Goal: Task Accomplishment & Management: Manage account settings

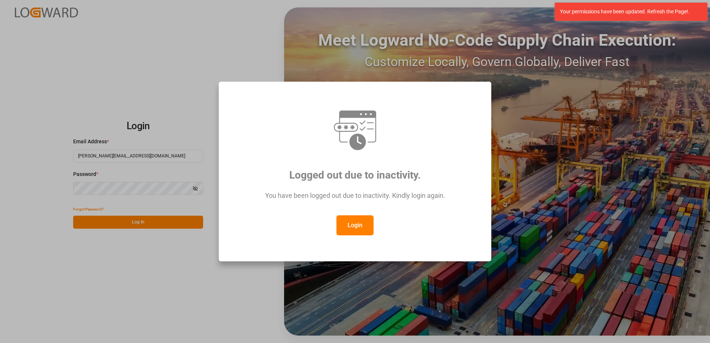
click at [359, 218] on button "Login" at bounding box center [354, 225] width 37 height 20
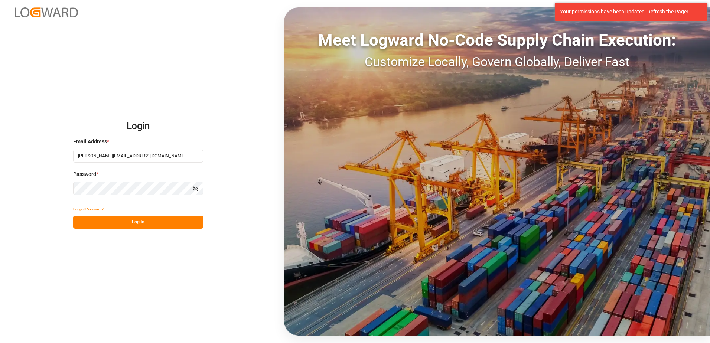
click at [119, 221] on button "Log In" at bounding box center [138, 222] width 130 height 13
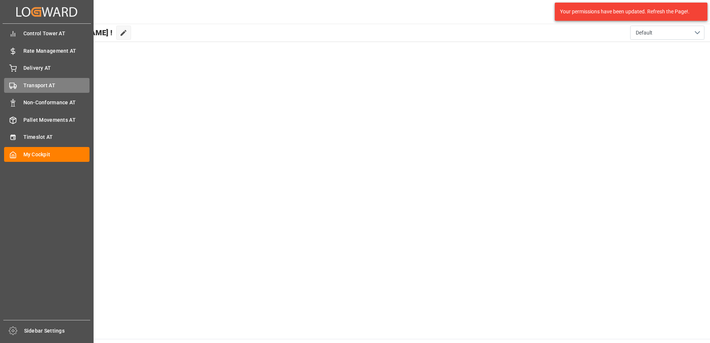
click at [16, 85] on polygon at bounding box center [15, 86] width 2 height 3
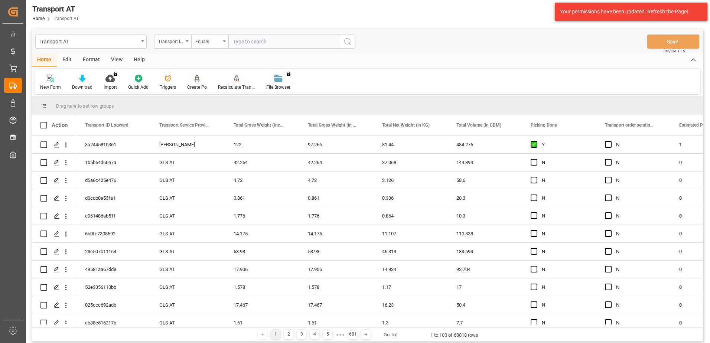
click at [110, 60] on div "View" at bounding box center [116, 60] width 23 height 13
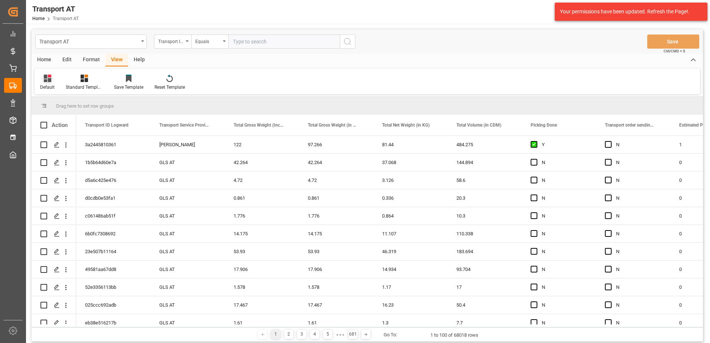
click at [46, 81] on icon at bounding box center [47, 78] width 7 height 7
click at [59, 120] on div "Data" at bounding box center [76, 120] width 65 height 8
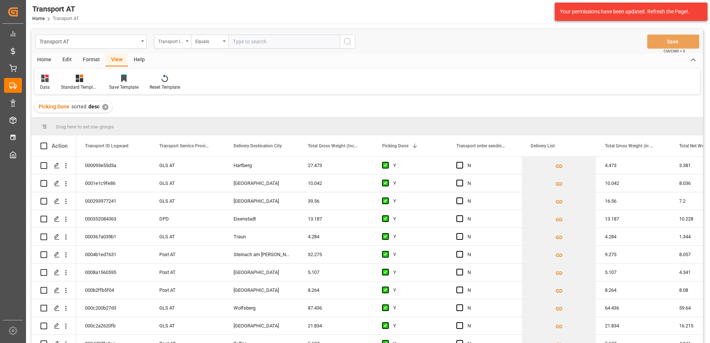
click at [171, 43] on div "Transport ID Logward" at bounding box center [170, 40] width 25 height 9
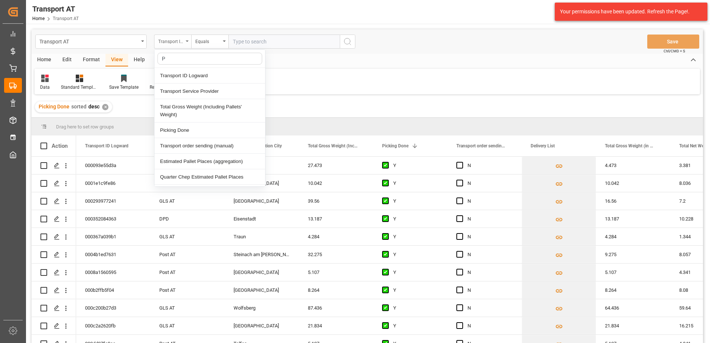
type input "Pi"
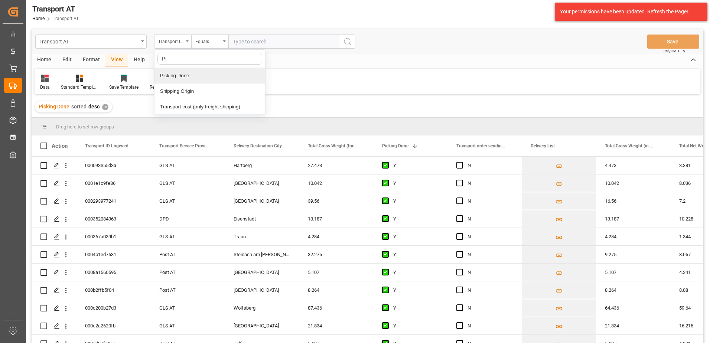
click at [183, 74] on div "Picking Done" at bounding box center [209, 76] width 111 height 16
click at [246, 36] on input "text" at bounding box center [283, 42] width 111 height 14
type input "Y"
click at [175, 43] on div "Picking Done" at bounding box center [170, 40] width 25 height 9
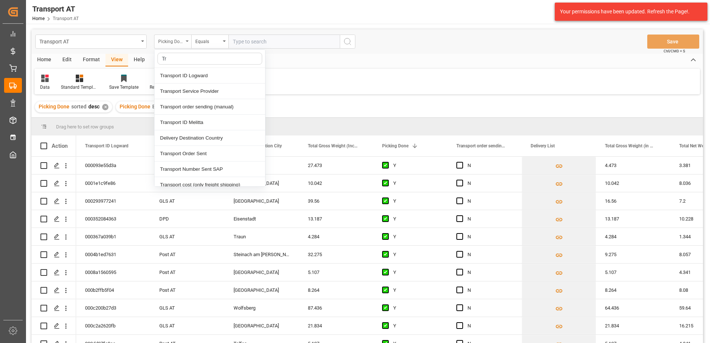
type input "Tra"
click at [205, 109] on div "Transport order sending (manual)" at bounding box center [209, 107] width 111 height 16
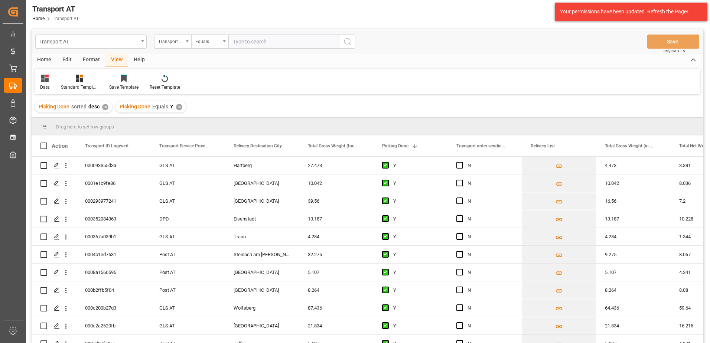
click at [257, 40] on input "text" at bounding box center [283, 42] width 111 height 14
type input "N"
click at [172, 40] on div "Transport order sending (manual)" at bounding box center [170, 40] width 25 height 9
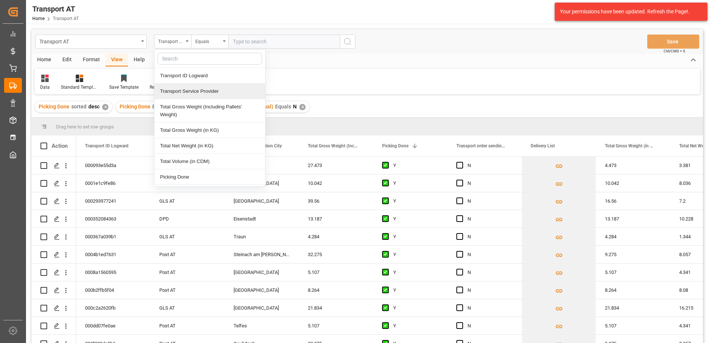
click at [180, 91] on div "Transport Service Provider" at bounding box center [209, 92] width 111 height 16
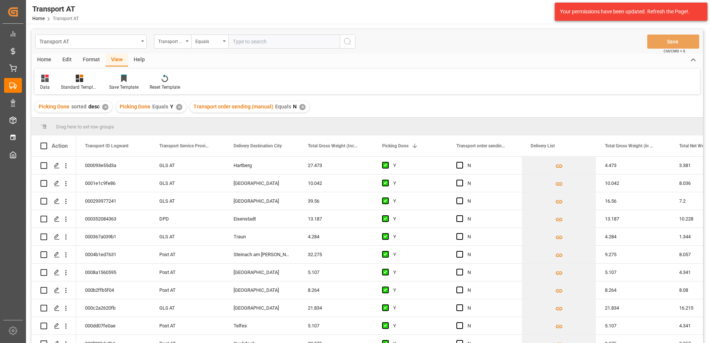
click at [255, 40] on input "text" at bounding box center [283, 42] width 111 height 14
type input "[PERSON_NAME]"
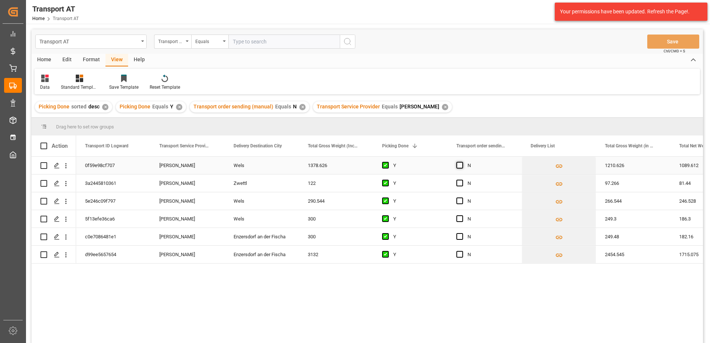
click at [459, 166] on span "Press SPACE to select this row." at bounding box center [459, 165] width 7 height 7
click at [462, 162] on input "Press SPACE to select this row." at bounding box center [462, 162] width 0 height 0
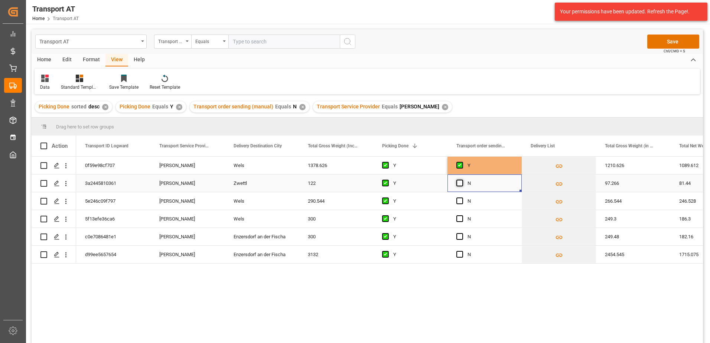
click at [460, 181] on div "Press SPACE to select this row." at bounding box center [461, 183] width 11 height 17
click at [462, 184] on span "Press SPACE to select this row." at bounding box center [459, 183] width 7 height 7
click at [462, 180] on input "Press SPACE to select this row." at bounding box center [462, 180] width 0 height 0
click at [458, 203] on span "Press SPACE to select this row." at bounding box center [459, 200] width 7 height 7
click at [462, 197] on input "Press SPACE to select this row." at bounding box center [462, 197] width 0 height 0
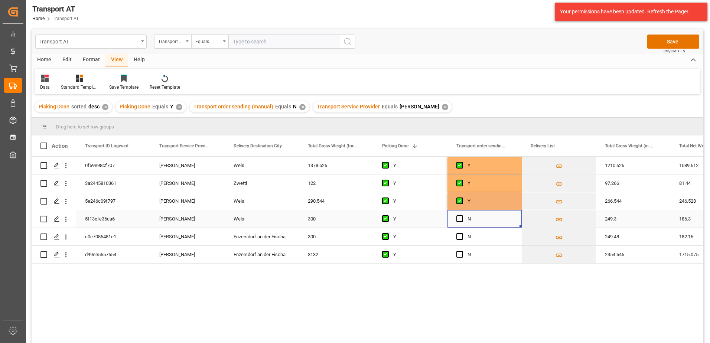
click at [458, 214] on div "Press SPACE to select this row." at bounding box center [461, 218] width 11 height 17
click at [457, 218] on span "Press SPACE to select this row." at bounding box center [459, 218] width 7 height 7
click at [462, 215] on input "Press SPACE to select this row." at bounding box center [462, 215] width 0 height 0
click at [457, 239] on span "Press SPACE to select this row." at bounding box center [459, 236] width 7 height 7
click at [462, 233] on input "Press SPACE to select this row." at bounding box center [462, 233] width 0 height 0
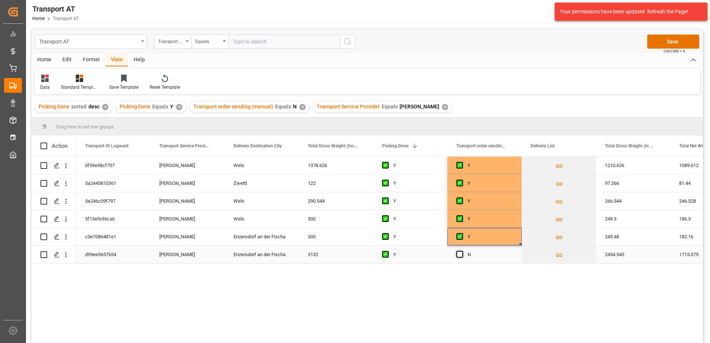
click at [461, 255] on span "Press SPACE to select this row." at bounding box center [459, 254] width 7 height 7
click at [462, 251] on input "Press SPACE to select this row." at bounding box center [462, 251] width 0 height 0
click at [683, 41] on button "Save" at bounding box center [673, 42] width 52 height 14
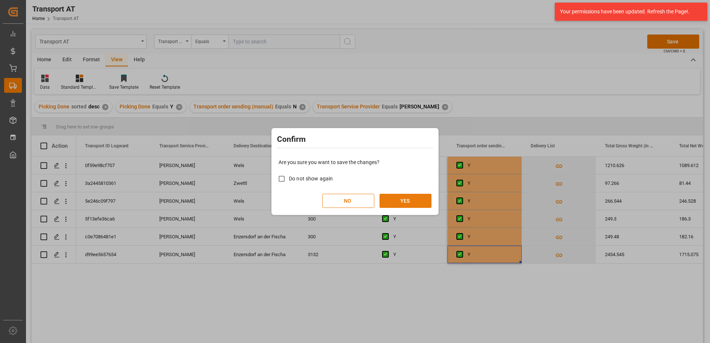
click at [409, 202] on button "YES" at bounding box center [405, 201] width 52 height 14
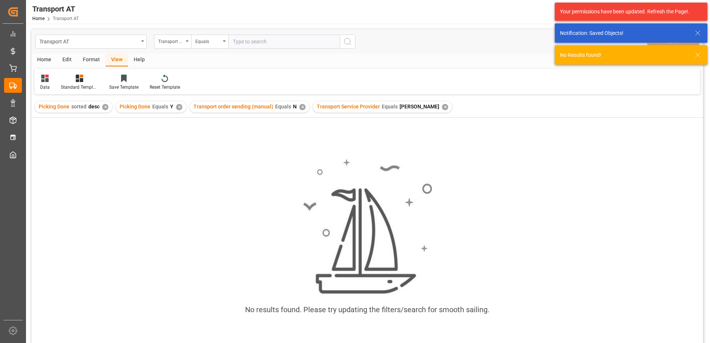
click at [442, 108] on div "✕" at bounding box center [445, 107] width 6 height 6
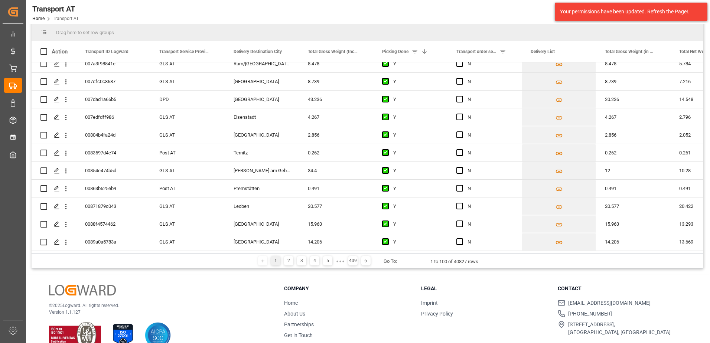
scroll to position [110, 0]
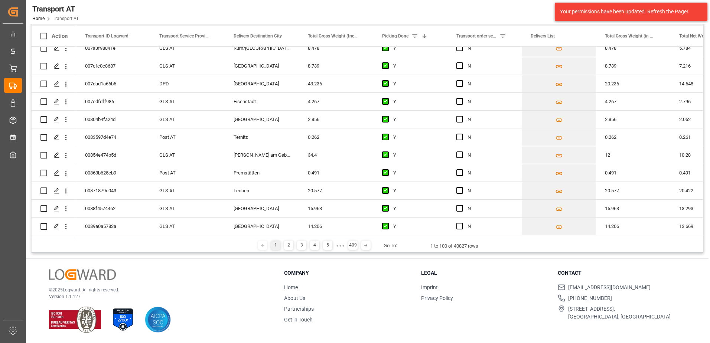
drag, startPoint x: 124, startPoint y: 238, endPoint x: 134, endPoint y: 237, distance: 10.1
click at [134, 237] on div "Drag here to set row groups Drag here to set column labels Action Transport ID …" at bounding box center [367, 130] width 671 height 245
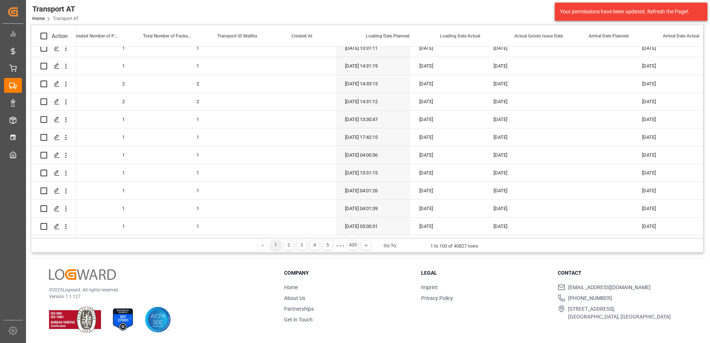
scroll to position [0, 0]
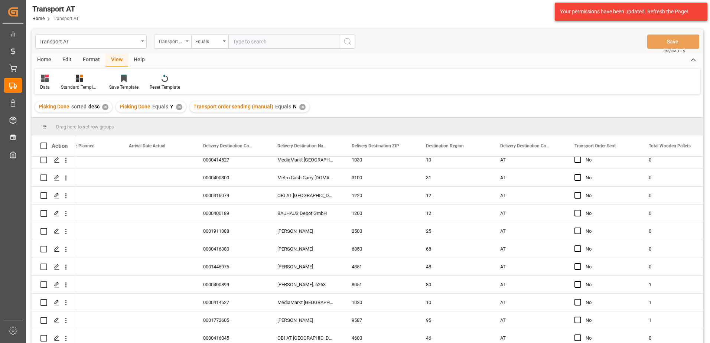
click at [172, 39] on div "Transport Service Provider" at bounding box center [170, 40] width 25 height 9
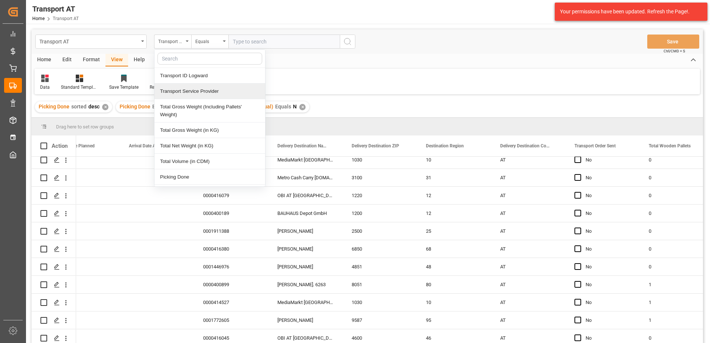
click at [190, 94] on div "Transport Service Provider" at bounding box center [209, 92] width 111 height 16
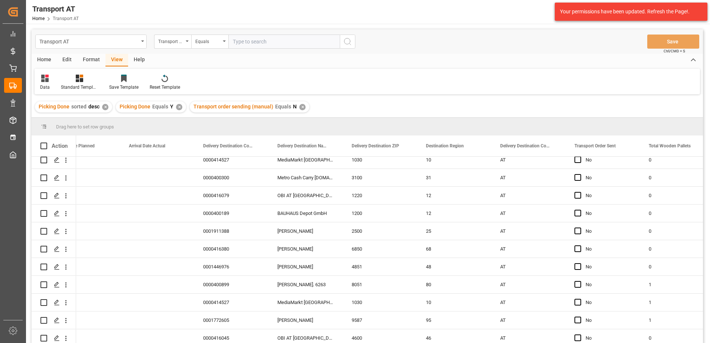
click at [252, 44] on input "text" at bounding box center [283, 42] width 111 height 14
type input "EXPORT Gebr [PERSON_NAME]"
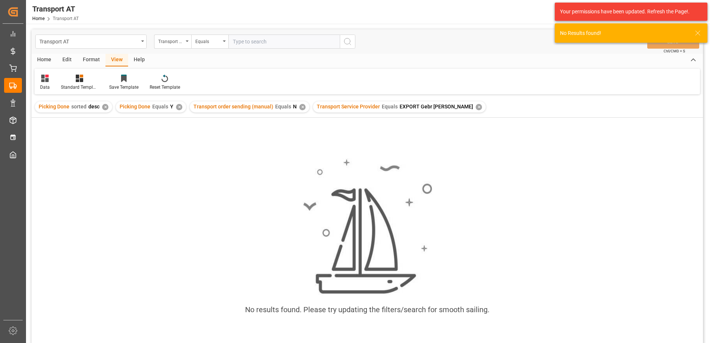
click at [443, 105] on div "Transport Service Provider Equals EXPORT Gebr [PERSON_NAME] ✕" at bounding box center [399, 106] width 173 height 11
click at [476, 106] on div "✕" at bounding box center [479, 107] width 6 height 6
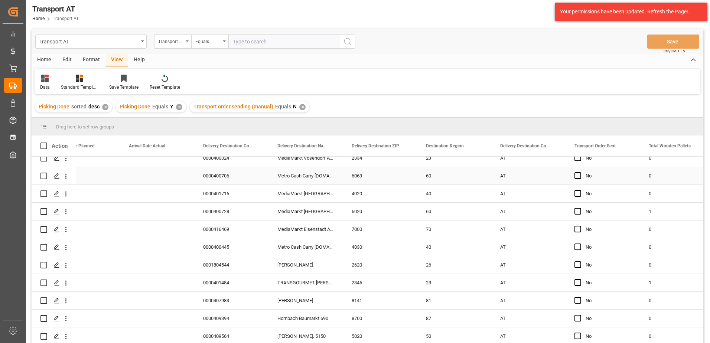
scroll to position [1559, 0]
click at [167, 78] on icon at bounding box center [164, 79] width 6 height 6
click at [167, 82] on icon at bounding box center [164, 78] width 6 height 7
click at [163, 79] on icon at bounding box center [164, 78] width 6 height 7
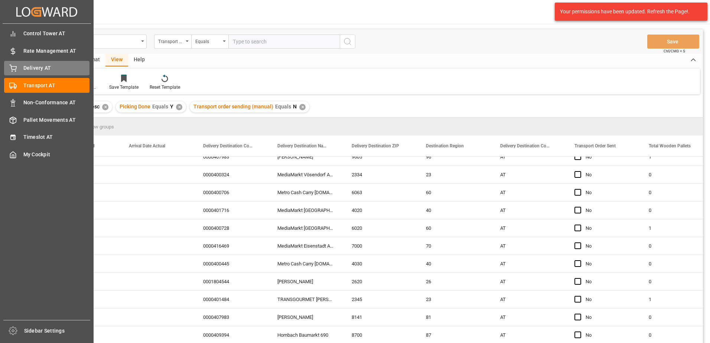
click at [14, 70] on icon at bounding box center [12, 68] width 7 height 7
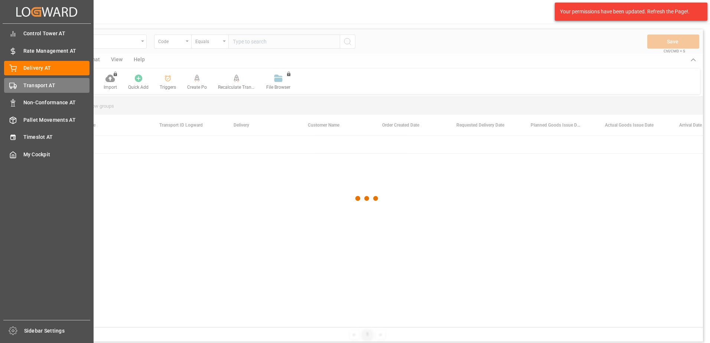
click at [28, 82] on span "Transport AT" at bounding box center [56, 86] width 66 height 8
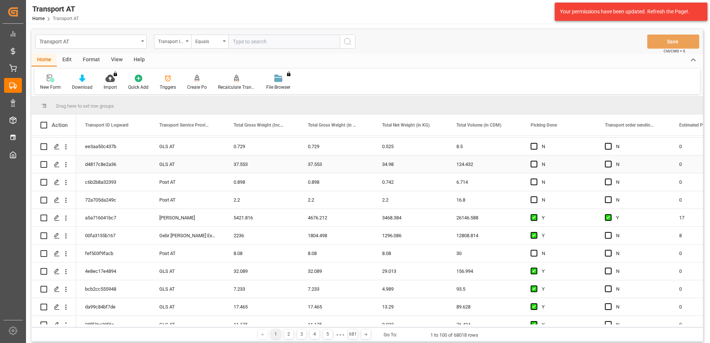
scroll to position [445, 0]
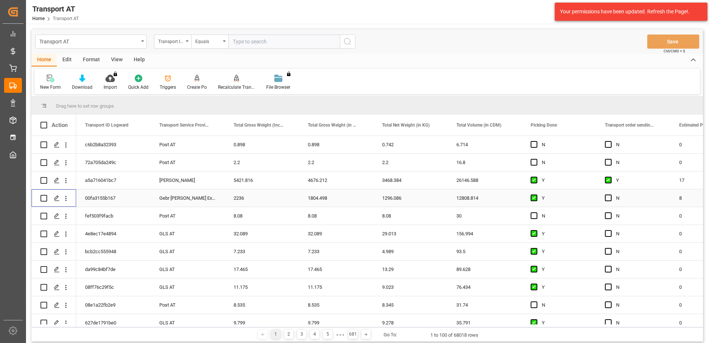
click at [42, 200] on input "Press Space to toggle row selection (unchecked)" at bounding box center [43, 198] width 7 height 7
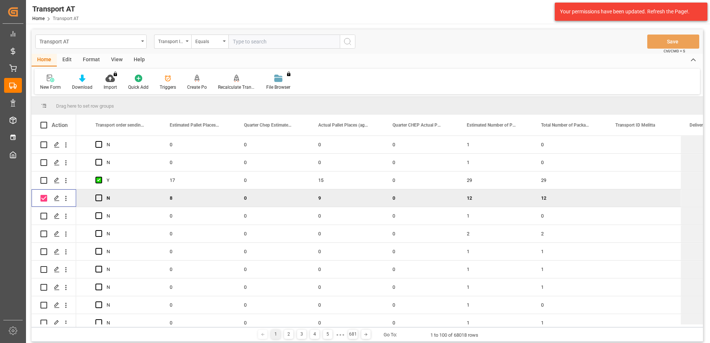
scroll to position [0, 546]
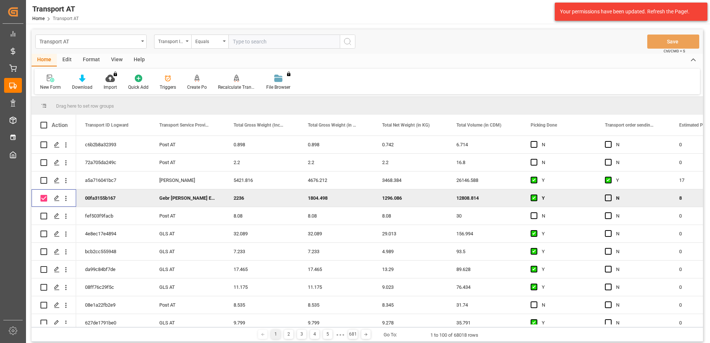
click at [43, 197] on input "Press Space to toggle row selection (checked)" at bounding box center [43, 198] width 7 height 7
checkbox input "false"
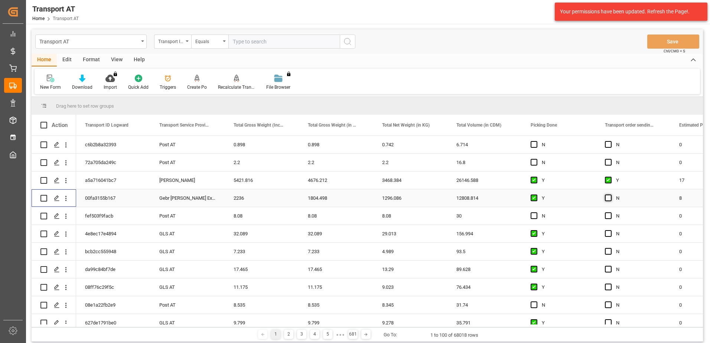
click at [610, 196] on span "Press SPACE to select this row." at bounding box center [608, 198] width 7 height 7
click at [610, 195] on input "Press SPACE to select this row." at bounding box center [610, 195] width 0 height 0
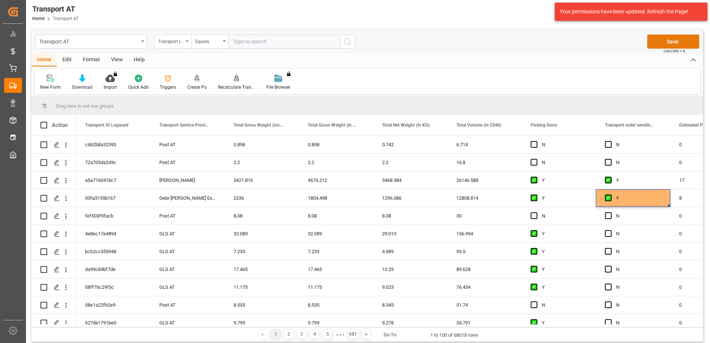
click at [678, 40] on button "Save" at bounding box center [673, 42] width 52 height 14
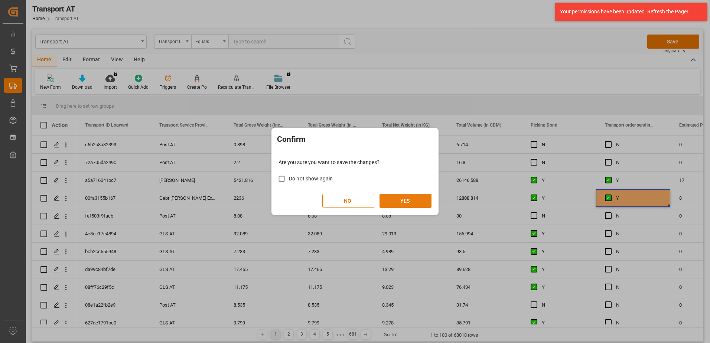
click at [407, 200] on button "YES" at bounding box center [405, 201] width 52 height 14
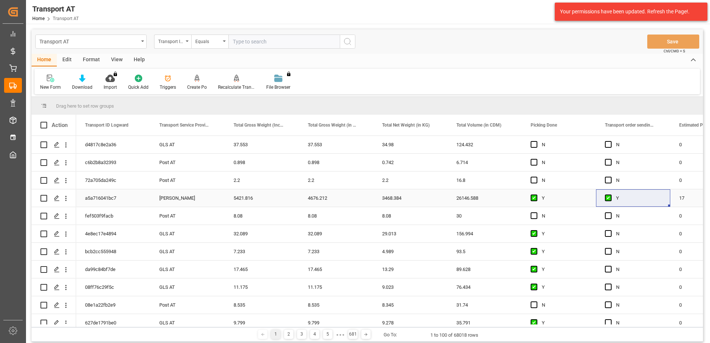
click at [45, 197] on input "Press Space to toggle row selection (unchecked)" at bounding box center [43, 198] width 7 height 7
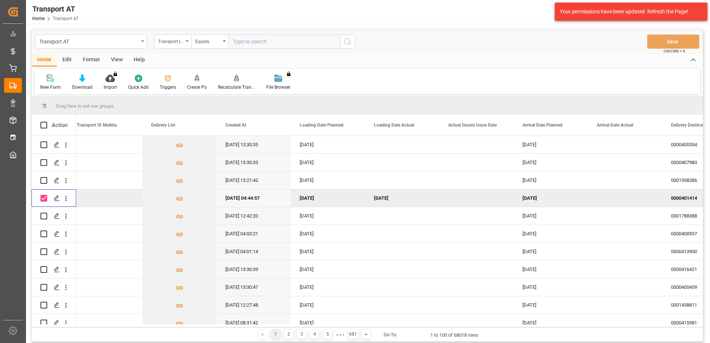
click at [39, 197] on div "Press SPACE to deselect this row." at bounding box center [54, 197] width 45 height 17
click at [46, 199] on input "Press Space to toggle row selection (checked)" at bounding box center [43, 198] width 7 height 7
checkbox input "false"
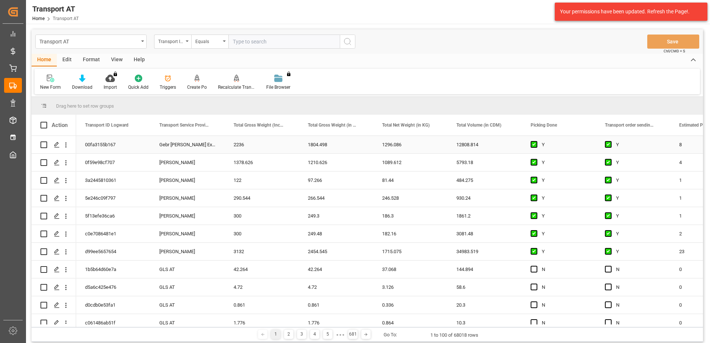
click at [42, 143] on input "Press Space to toggle row selection (unchecked)" at bounding box center [43, 144] width 7 height 7
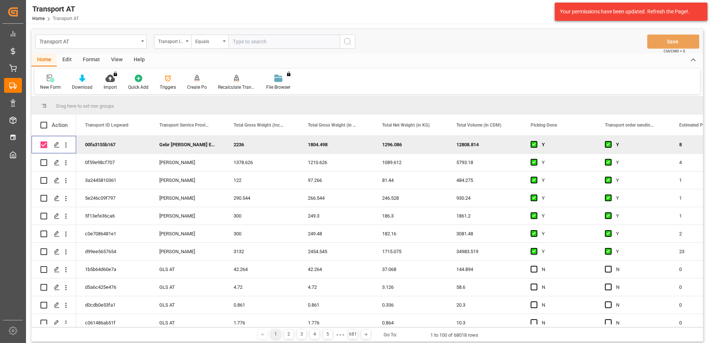
click at [40, 144] on input "Press Space to toggle row selection (checked)" at bounding box center [43, 144] width 7 height 7
checkbox input "false"
